Goal: Check status

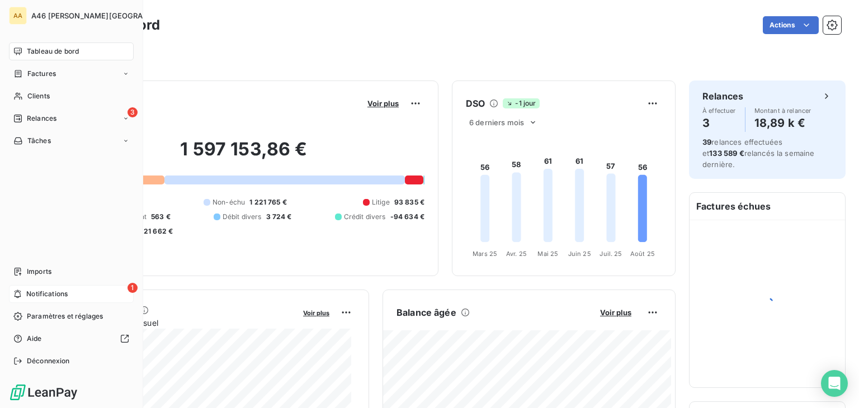
click at [49, 295] on span "Notifications" at bounding box center [46, 294] width 41 height 10
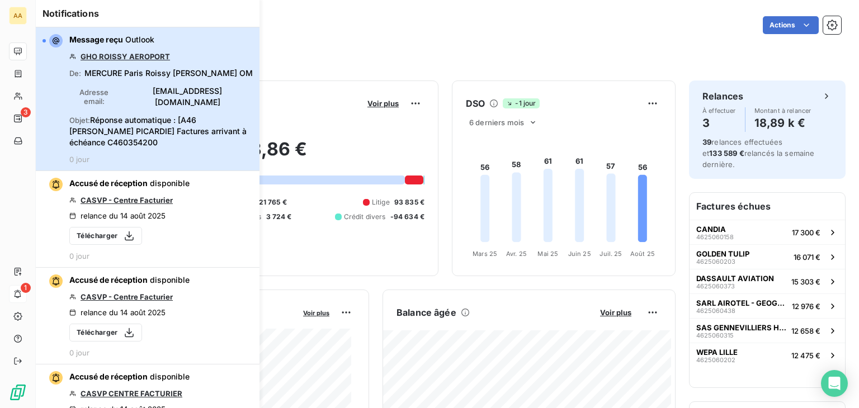
click at [218, 51] on div "Message reçu Outlook GHO ROISSY AEROPORT De : MERCURE Paris Roissy [PERSON_NAME…" at bounding box center [160, 99] width 183 height 130
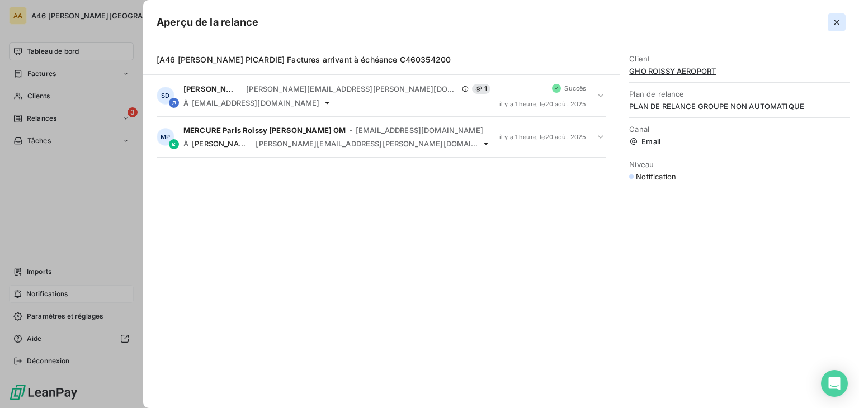
click at [839, 21] on icon "button" at bounding box center [836, 22] width 11 height 11
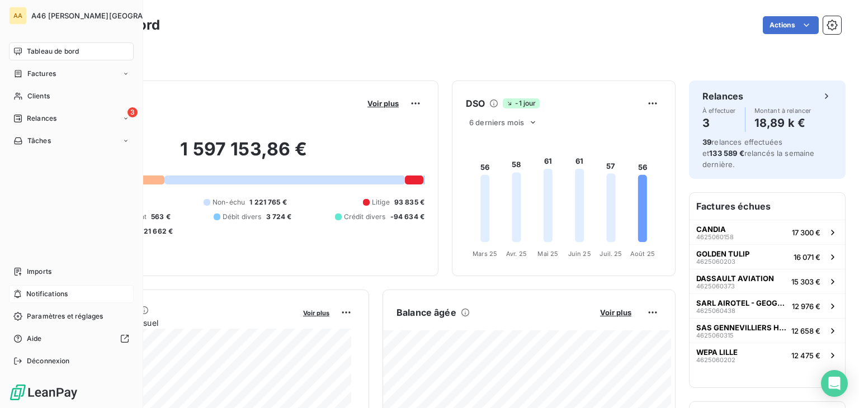
click at [334, 40] on div "Filtrer" at bounding box center [447, 52] width 787 height 30
click at [579, 46] on div "Filtrer" at bounding box center [447, 56] width 787 height 21
click at [327, 37] on div "Filtrer" at bounding box center [447, 52] width 787 height 30
click at [599, 45] on div "Filtrer" at bounding box center [447, 52] width 787 height 30
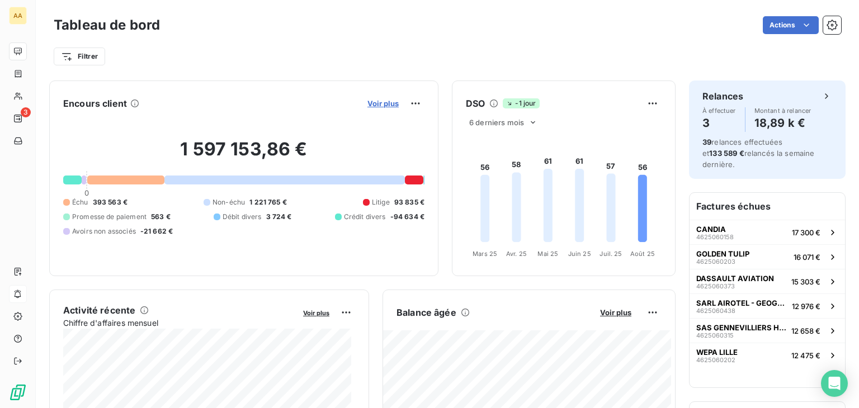
click at [378, 107] on span "Voir plus" at bounding box center [382, 103] width 31 height 9
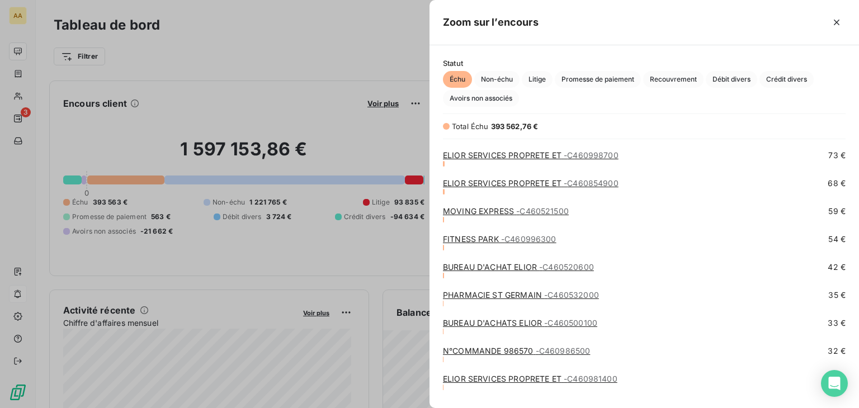
scroll to position [3691, 0]
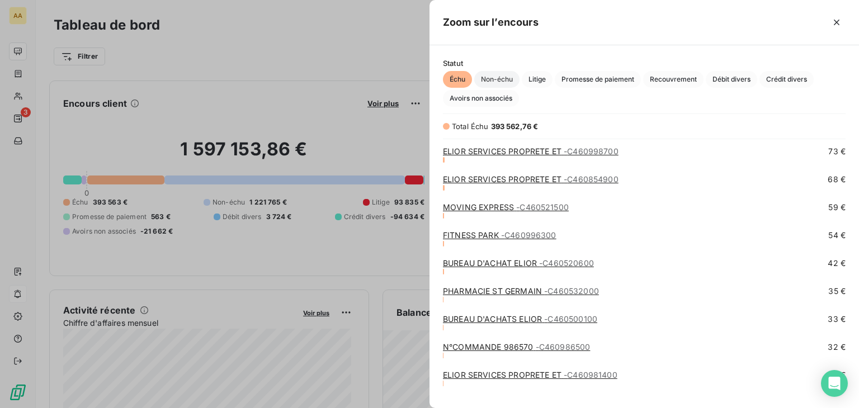
click at [514, 75] on span "Non-échu" at bounding box center [496, 79] width 45 height 17
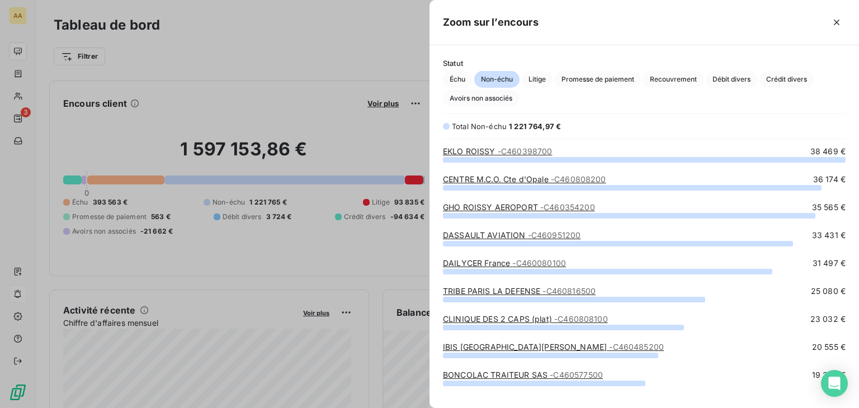
scroll to position [240, 421]
click at [536, 262] on span "- C460080100" at bounding box center [539, 263] width 54 height 10
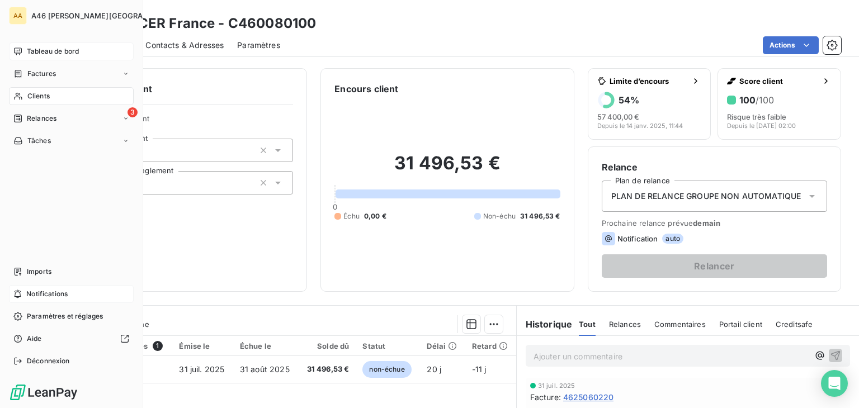
click at [54, 52] on span "Tableau de bord" at bounding box center [53, 51] width 52 height 10
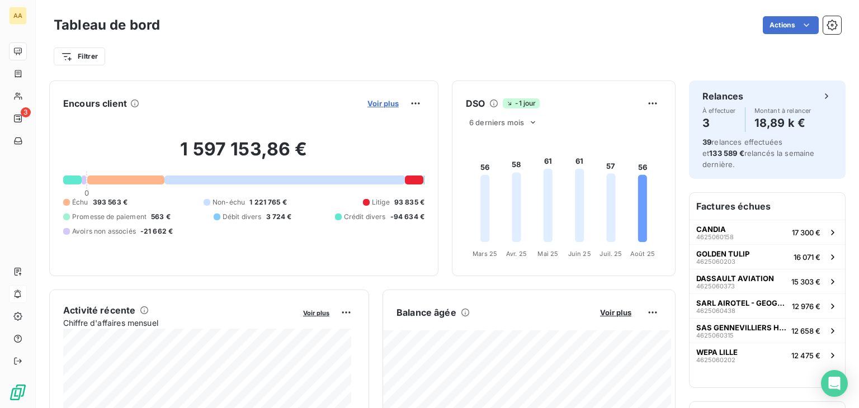
click at [374, 102] on span "Voir plus" at bounding box center [382, 103] width 31 height 9
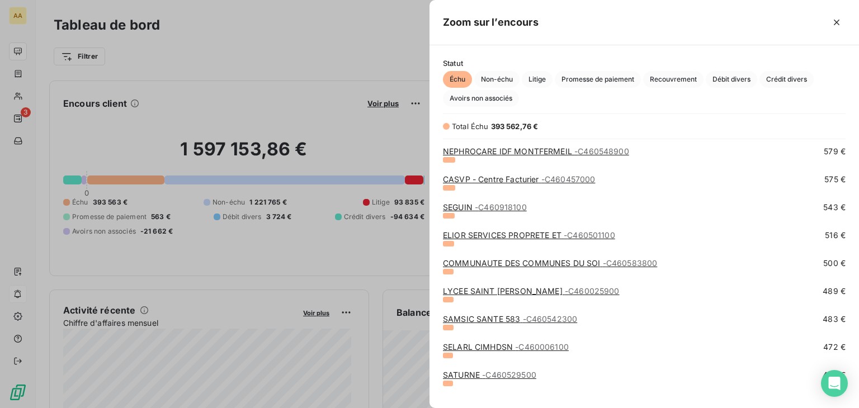
scroll to position [2684, 0]
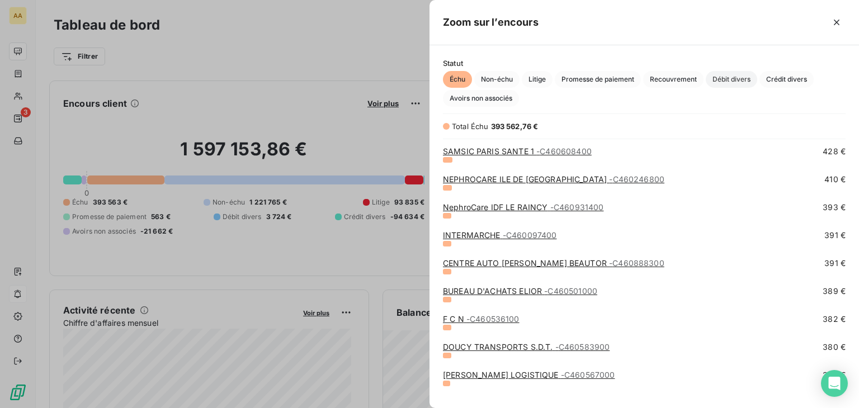
click at [735, 82] on span "Débit divers" at bounding box center [731, 79] width 51 height 17
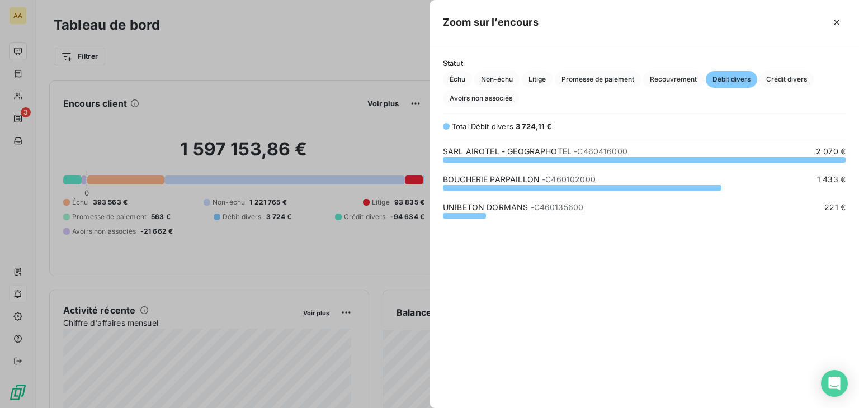
scroll to position [240, 421]
click at [787, 75] on span "Crédit divers" at bounding box center [786, 79] width 54 height 17
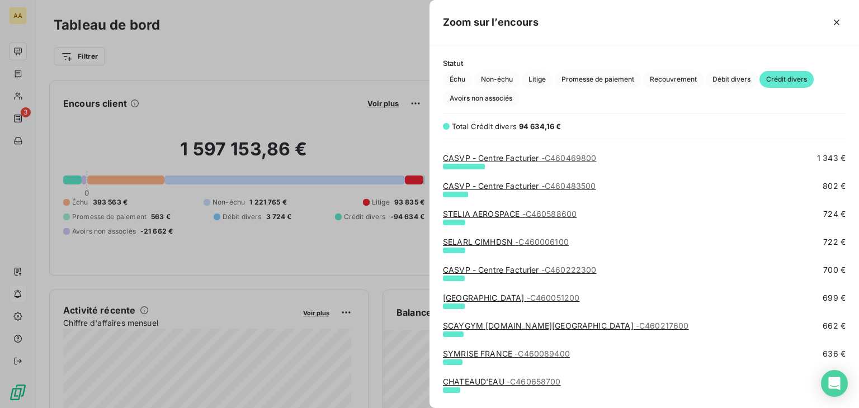
scroll to position [503, 0]
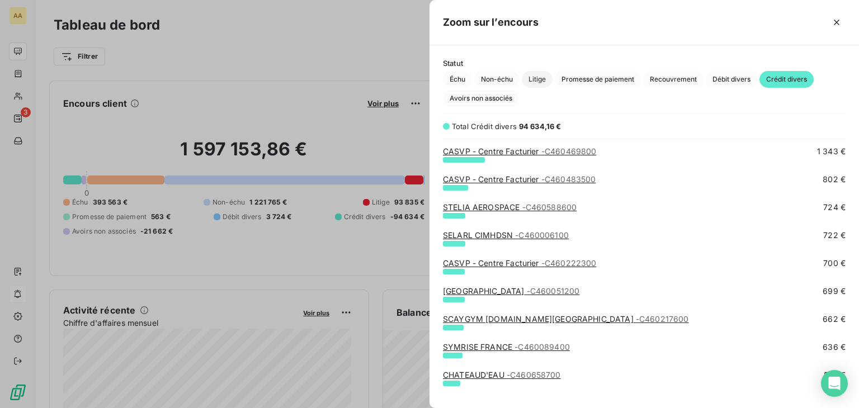
click at [533, 83] on span "Litige" at bounding box center [537, 79] width 31 height 17
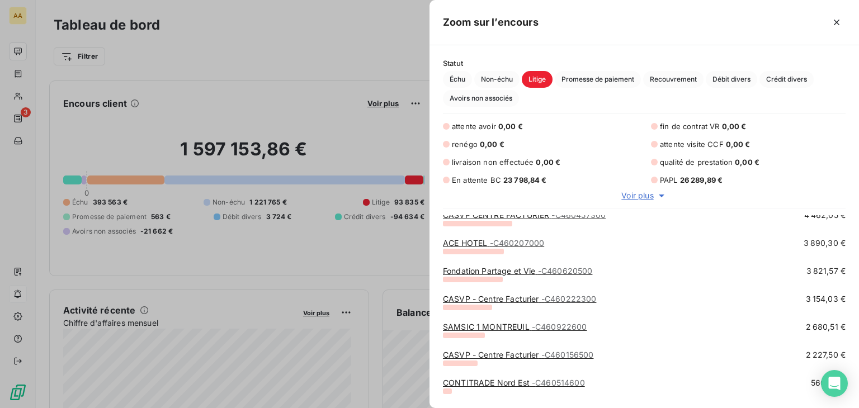
scroll to position [0, 0]
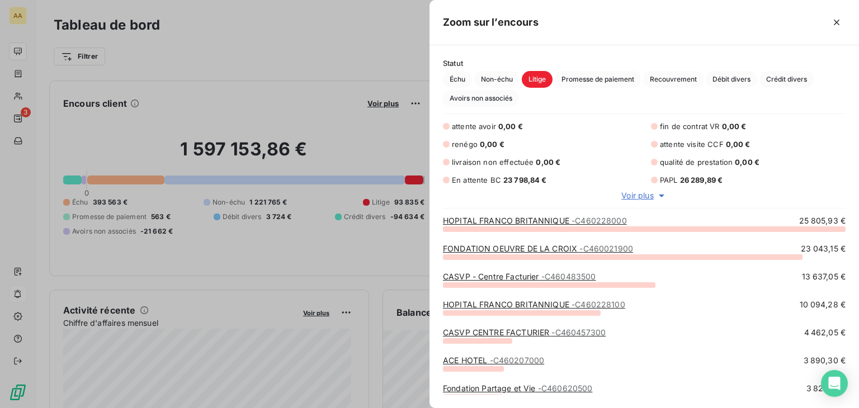
click at [517, 362] on span "- C460207000" at bounding box center [517, 361] width 55 height 10
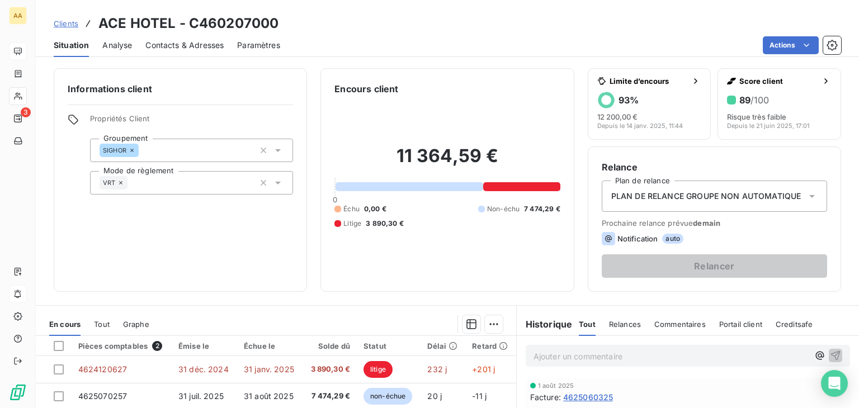
scroll to position [112, 0]
